Goal: Information Seeking & Learning: Learn about a topic

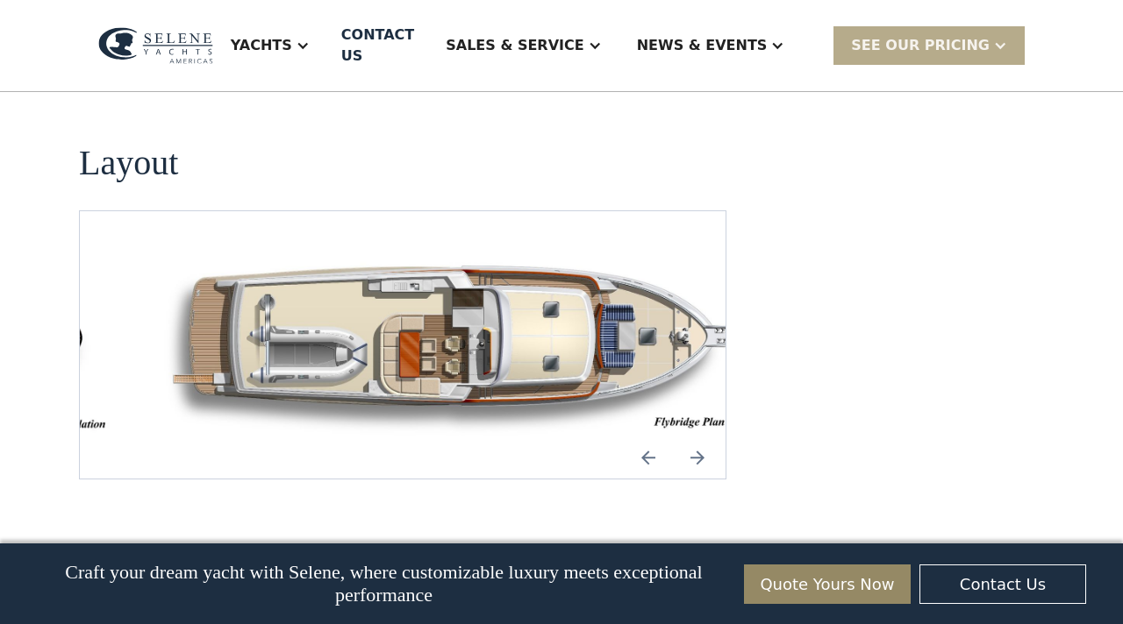
scroll to position [2298, 0]
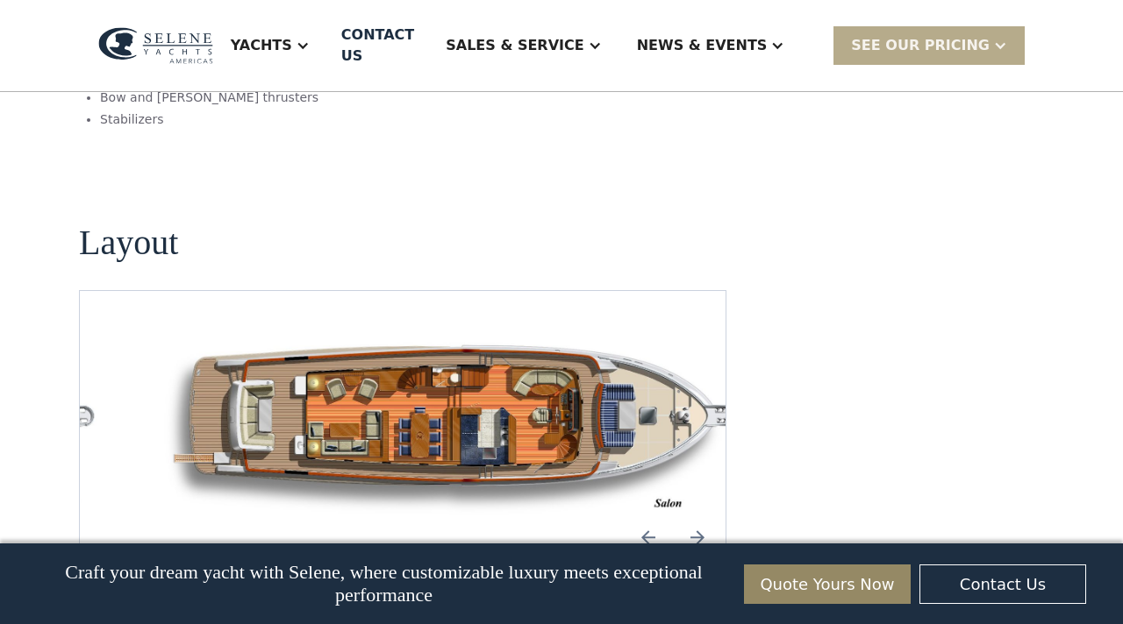
click at [431, 404] on img "open lightbox" at bounding box center [458, 424] width 617 height 183
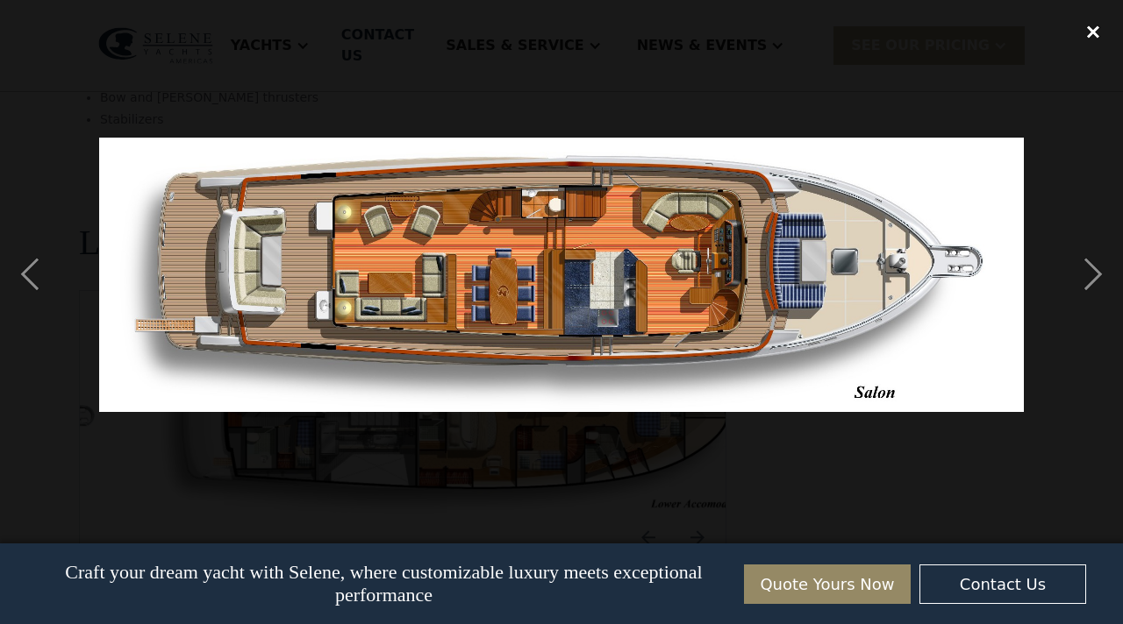
click at [1094, 32] on div "close lightbox" at bounding box center [1093, 31] width 60 height 39
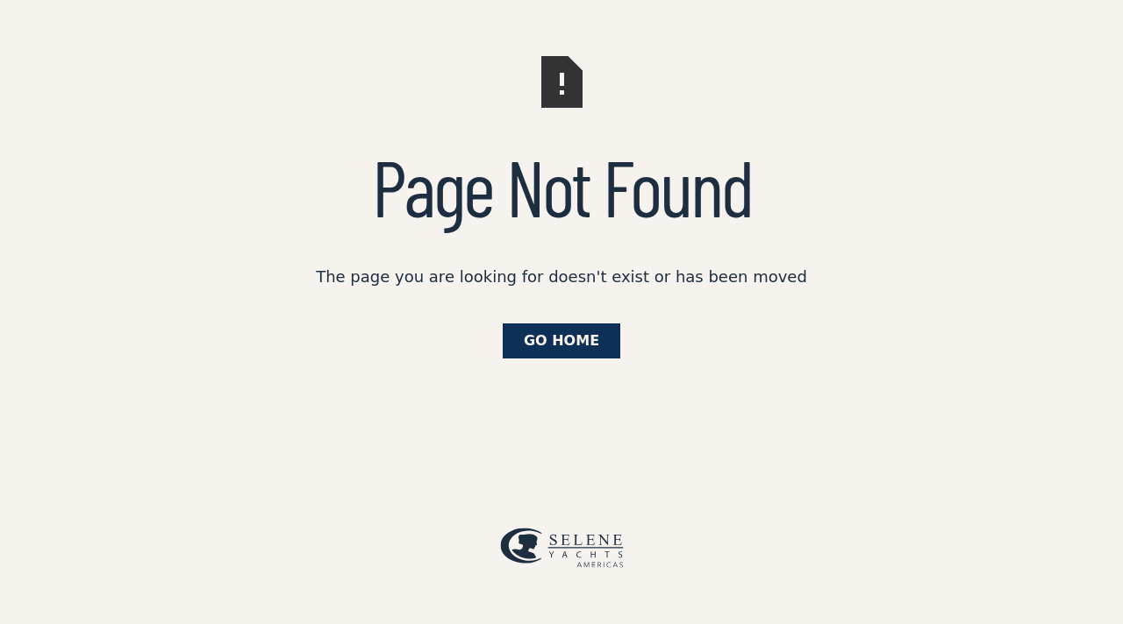
click at [561, 334] on link "Go Home" at bounding box center [562, 341] width 118 height 35
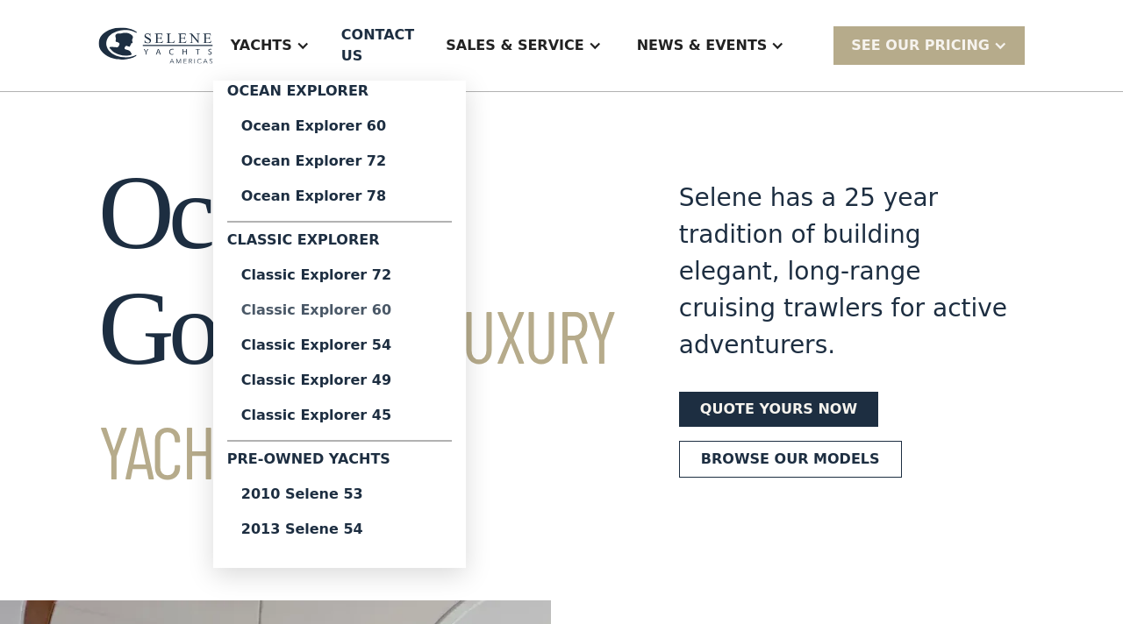
click at [325, 313] on div "Classic Explorer 60" at bounding box center [339, 310] width 196 height 14
click at [326, 313] on div "Classic Explorer 60" at bounding box center [339, 310] width 196 height 14
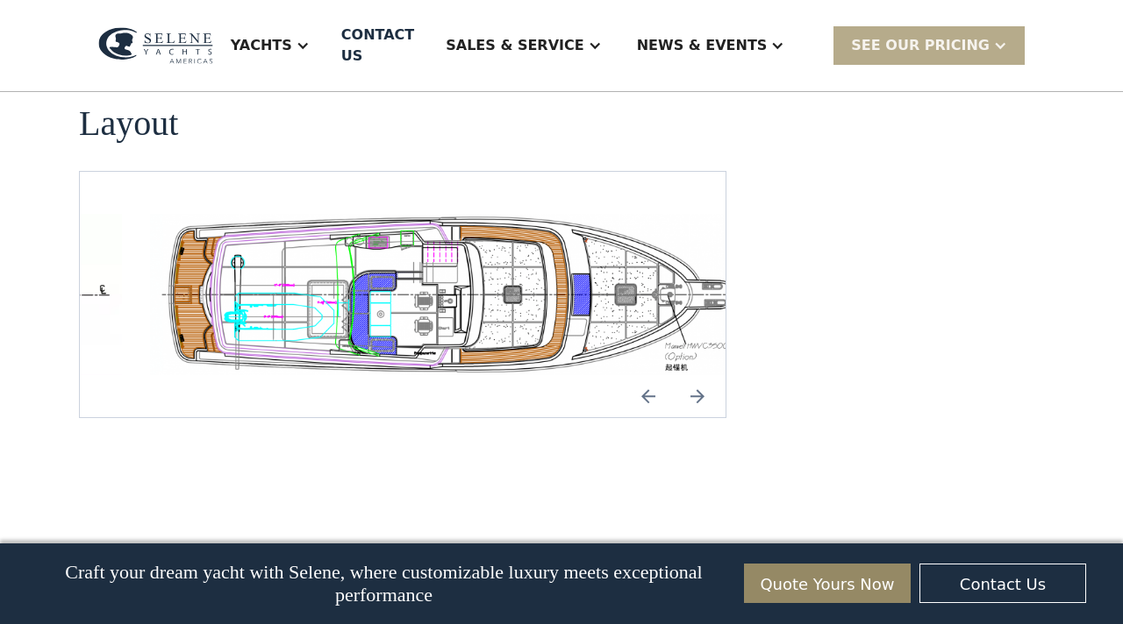
scroll to position [3411, 0]
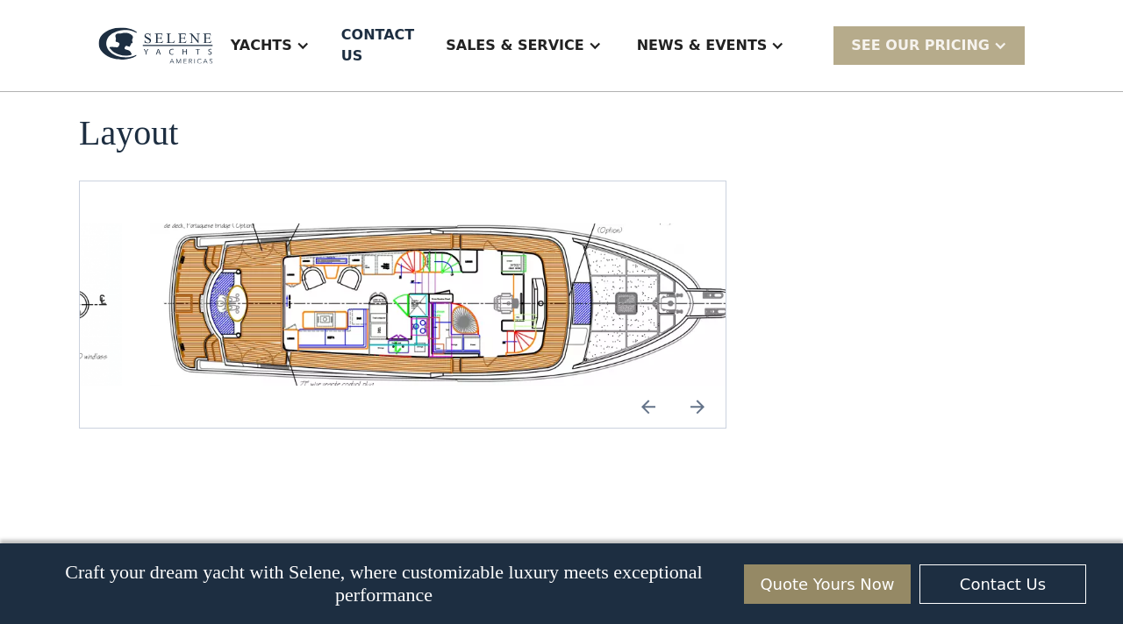
click at [699, 386] on img "Next slide" at bounding box center [697, 407] width 42 height 42
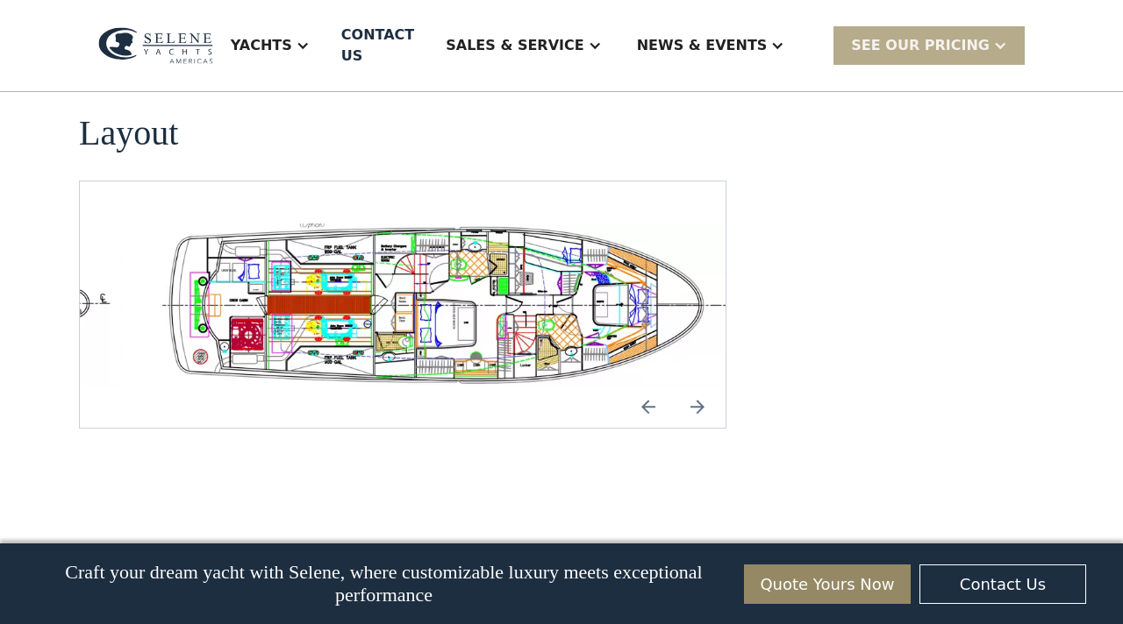
click at [699, 386] on img "Next slide" at bounding box center [697, 407] width 42 height 42
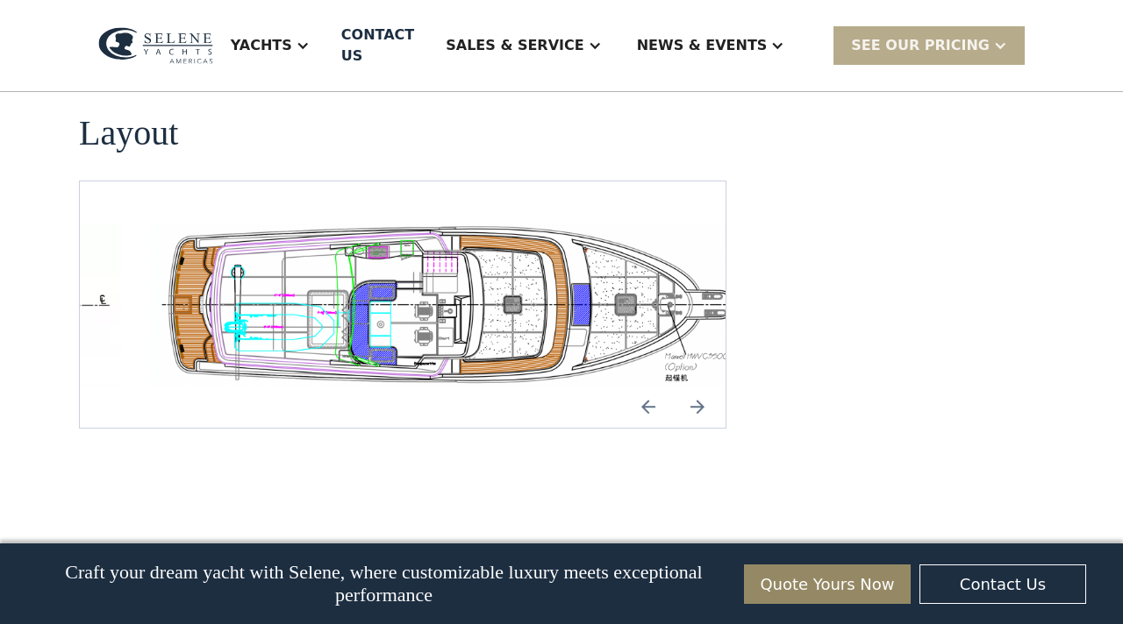
click at [699, 386] on img "Next slide" at bounding box center [697, 407] width 42 height 42
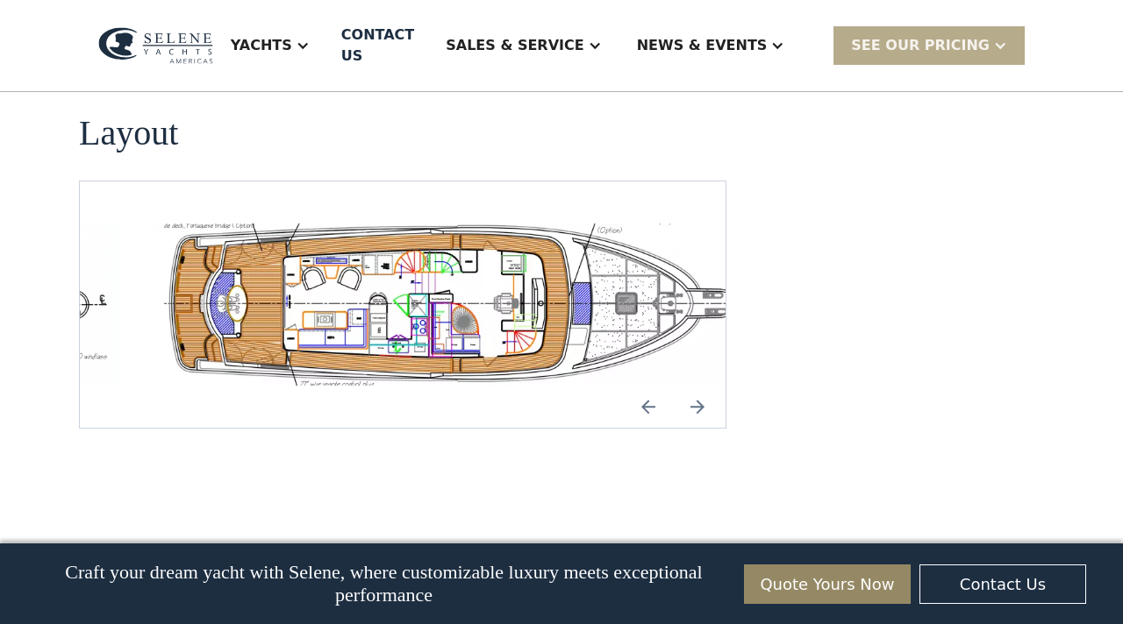
click at [699, 386] on img "Next slide" at bounding box center [697, 407] width 42 height 42
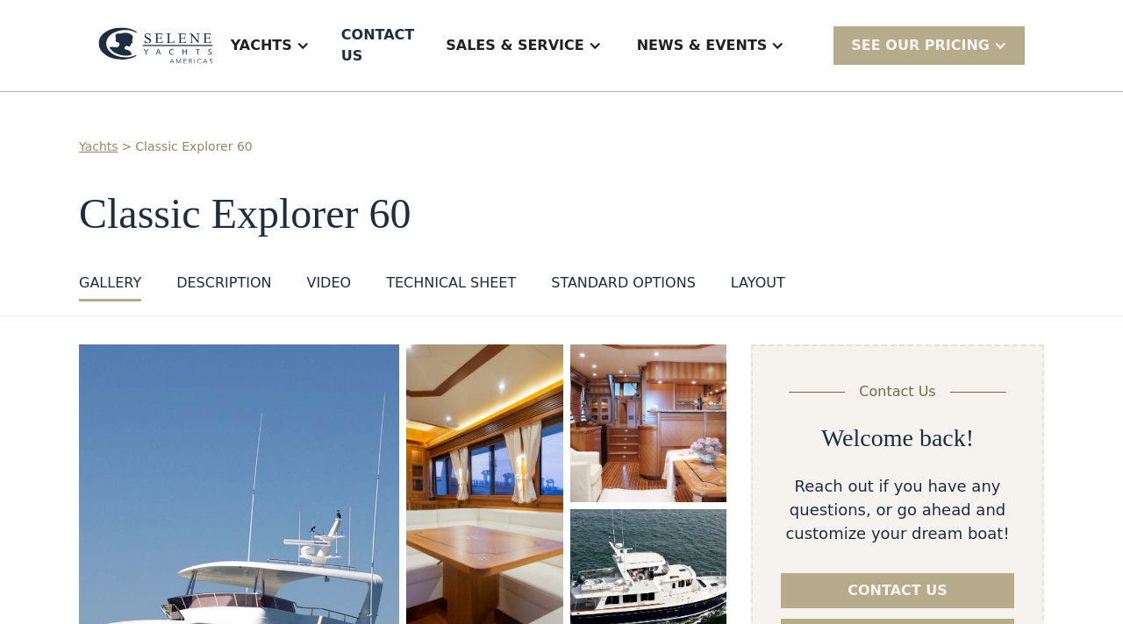
scroll to position [61, 0]
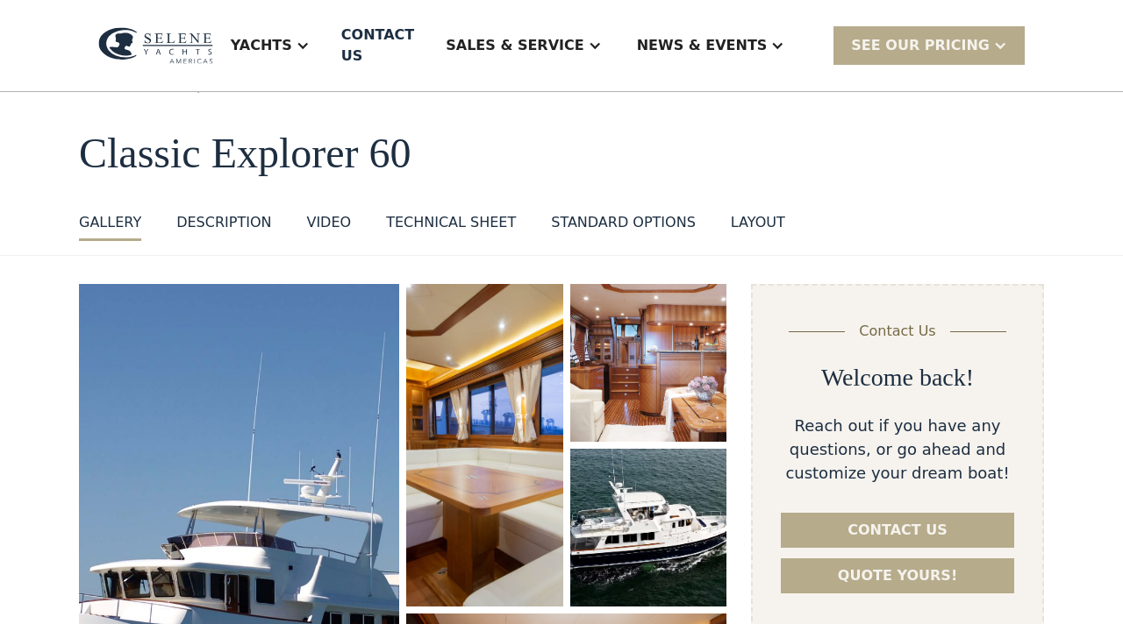
click at [342, 212] on div "VIDEO" at bounding box center [328, 222] width 45 height 21
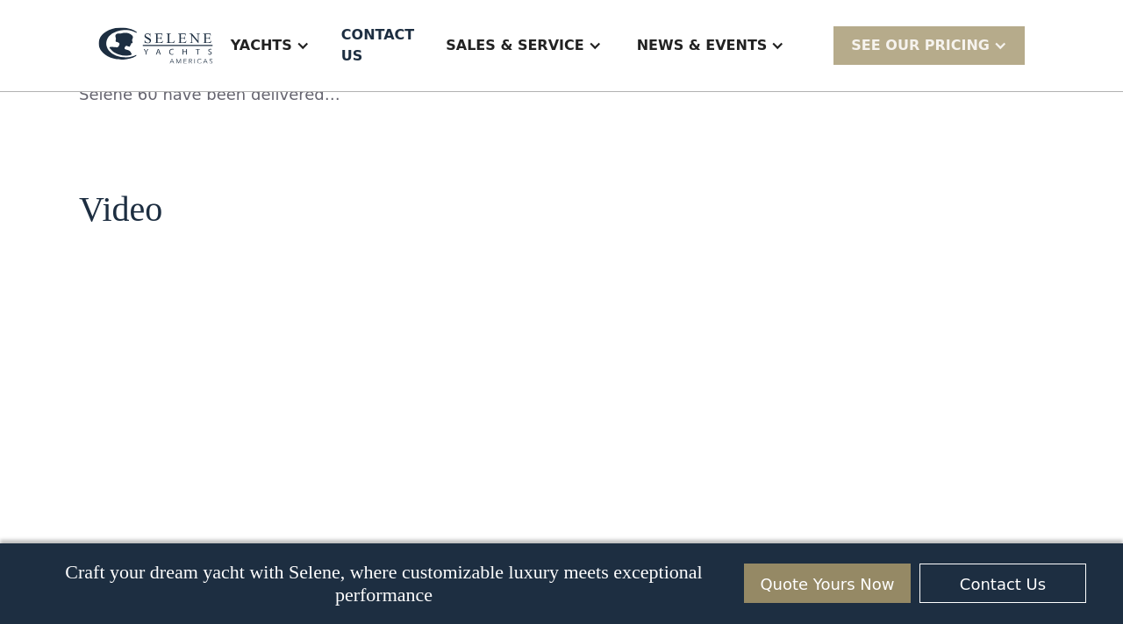
scroll to position [1695, 0]
click at [967, 165] on div "**********" at bounding box center [897, 396] width 293 height 3494
